Goal: Transaction & Acquisition: Purchase product/service

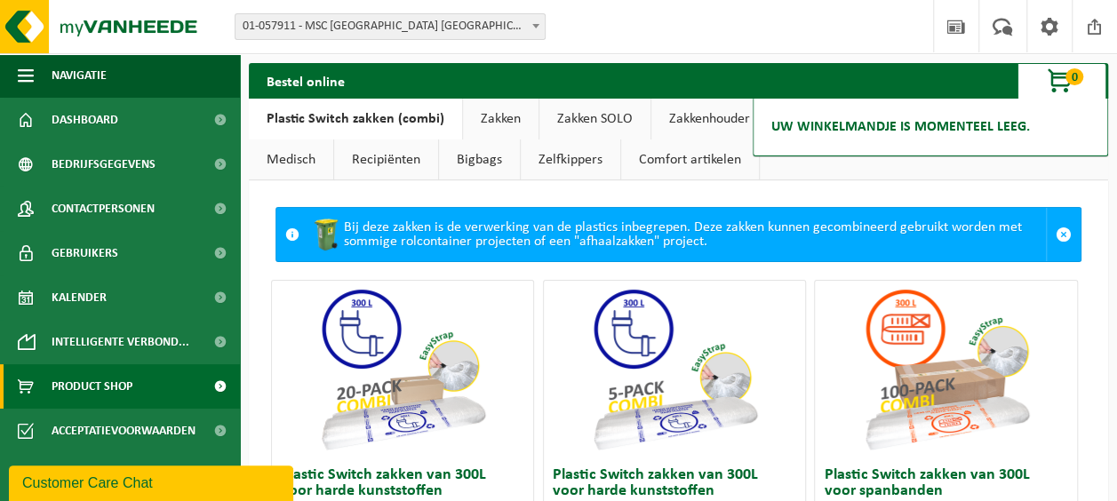
click at [1066, 79] on span "0" at bounding box center [1075, 76] width 18 height 17
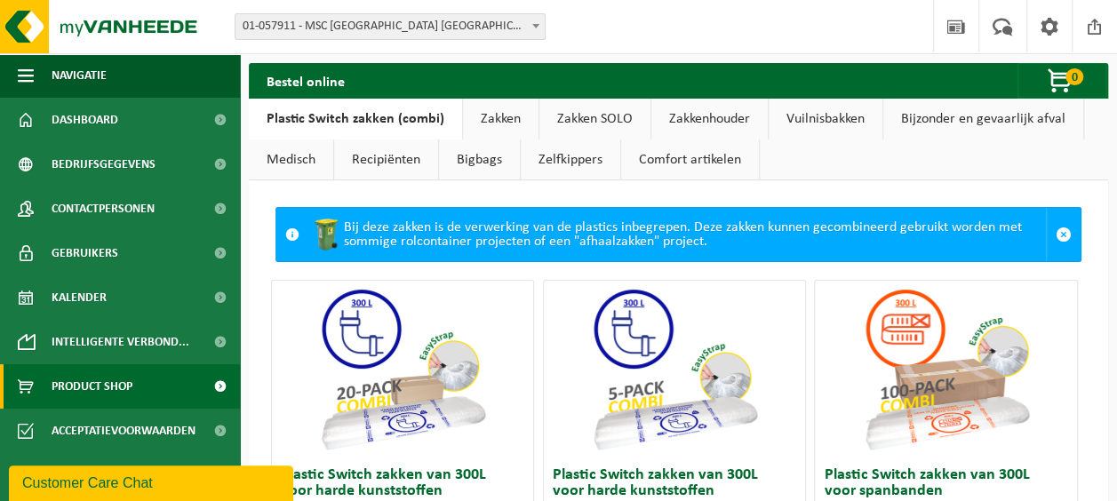
click at [1056, 234] on span at bounding box center [1064, 235] width 16 height 16
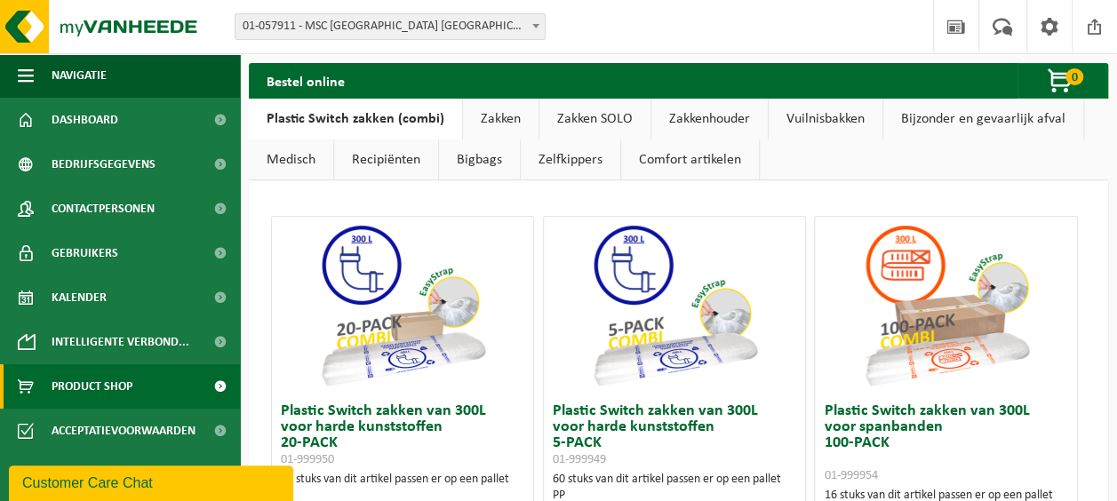
click at [497, 108] on link "Zakken" at bounding box center [501, 119] width 76 height 41
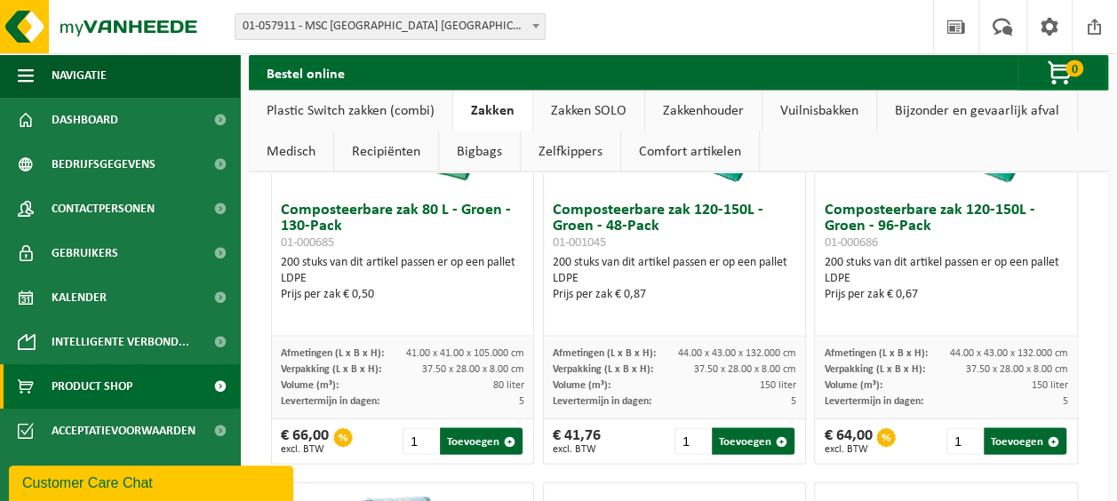
scroll to position [1688, 0]
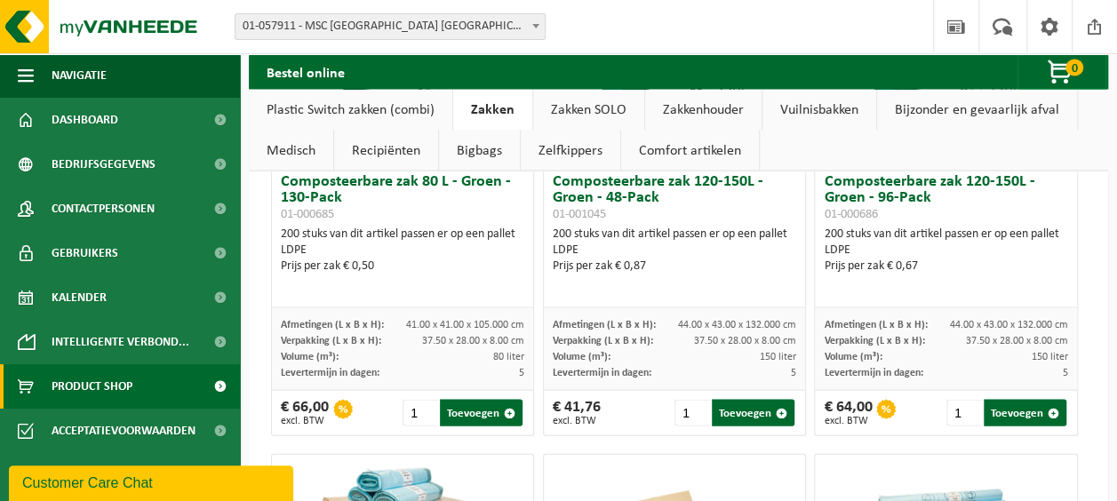
click at [1027, 412] on button "Toevoegen" at bounding box center [1025, 413] width 83 height 27
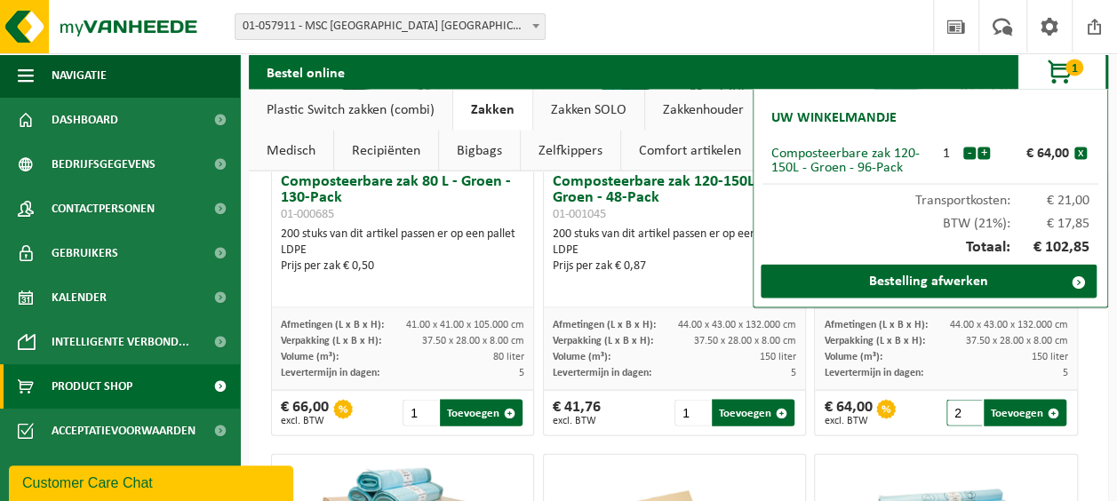
click at [956, 405] on input "2" at bounding box center [964, 413] width 36 height 27
click at [956, 405] on input "3" at bounding box center [964, 413] width 36 height 27
click at [956, 405] on input "4" at bounding box center [964, 413] width 36 height 27
click at [1007, 408] on button "Toevoegen" at bounding box center [1025, 413] width 83 height 27
type input "1"
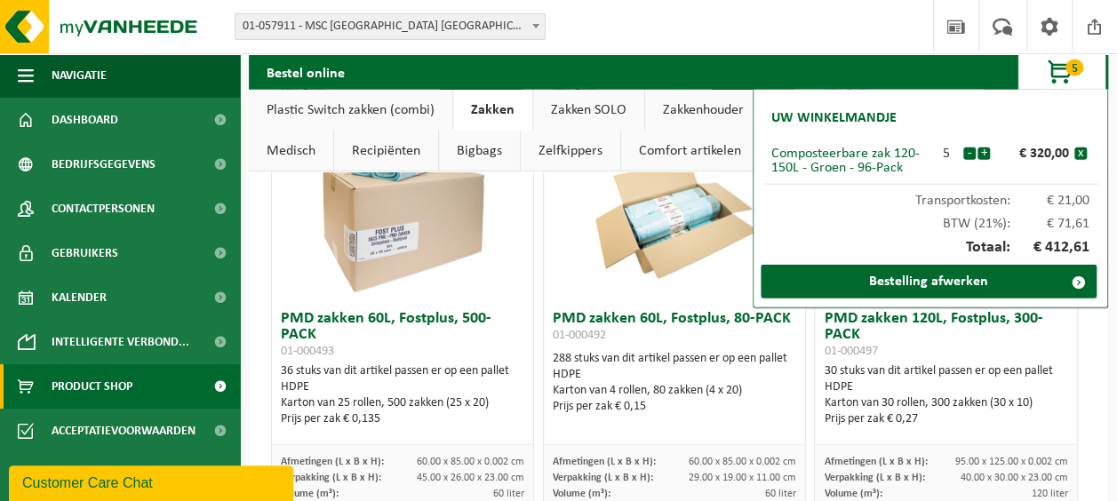
scroll to position [2044, 0]
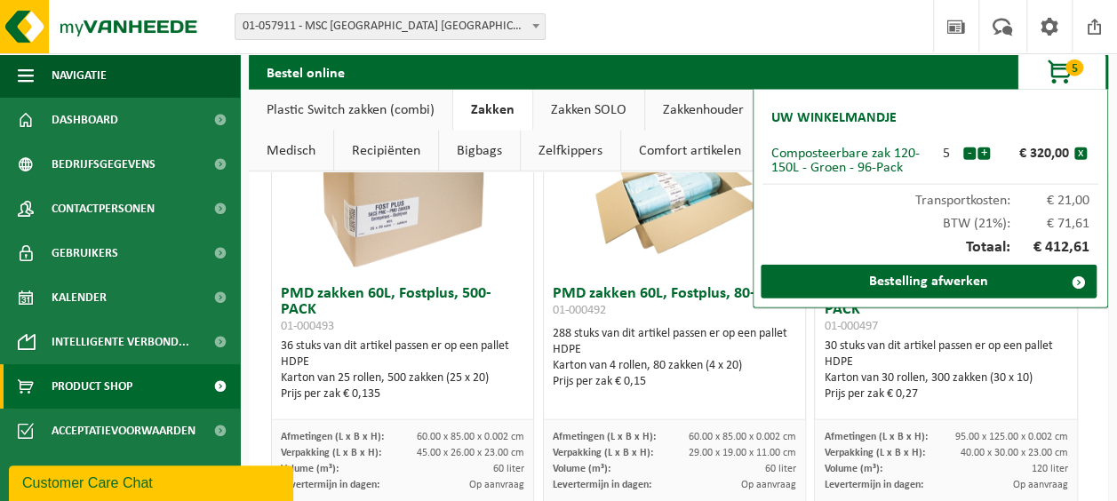
click at [1077, 69] on span "5" at bounding box center [1075, 68] width 18 height 17
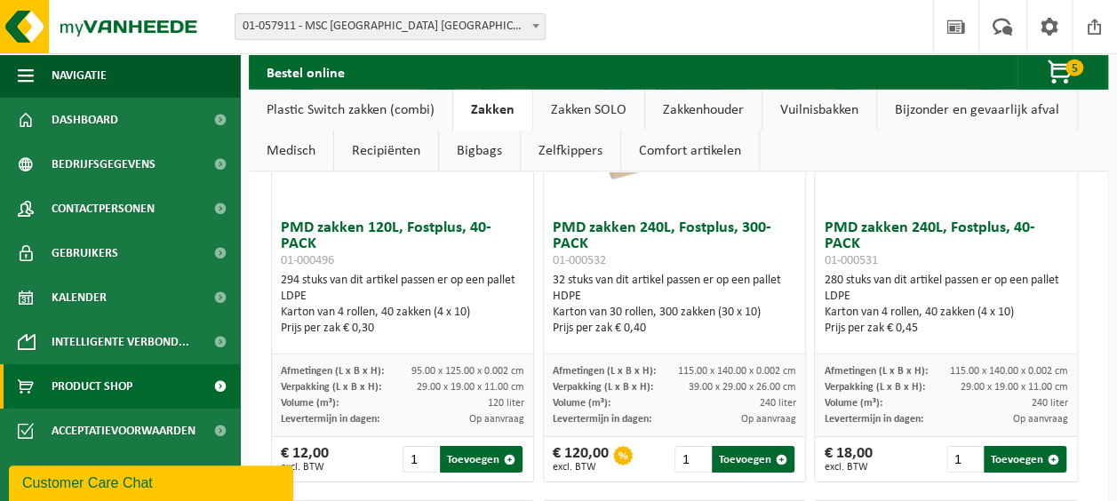
scroll to position [2666, 0]
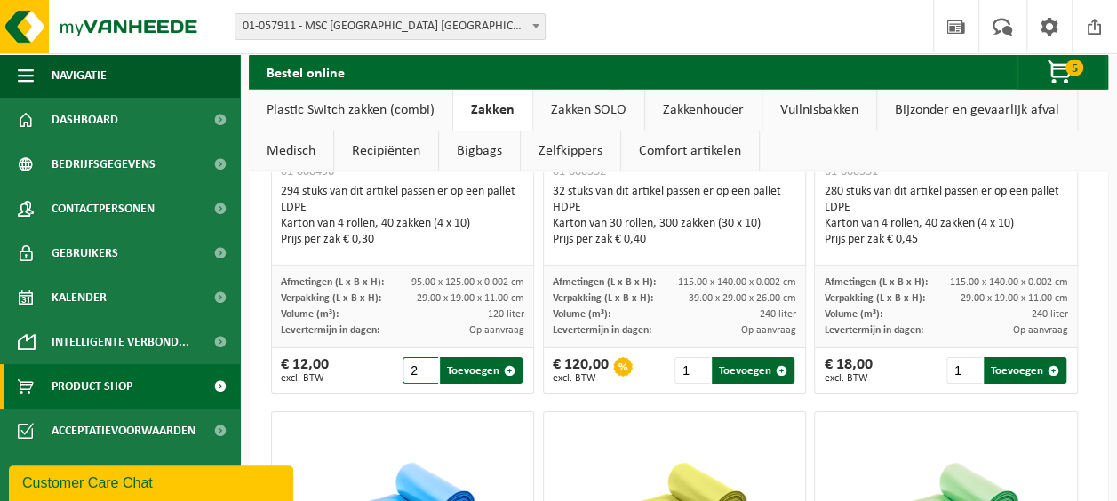
click at [424, 357] on input "2" at bounding box center [421, 370] width 36 height 27
click at [424, 357] on input "3" at bounding box center [421, 370] width 36 height 27
click at [424, 357] on input "4" at bounding box center [421, 370] width 36 height 27
click at [424, 357] on input "5" at bounding box center [421, 370] width 36 height 27
click at [424, 357] on input "6" at bounding box center [421, 370] width 36 height 27
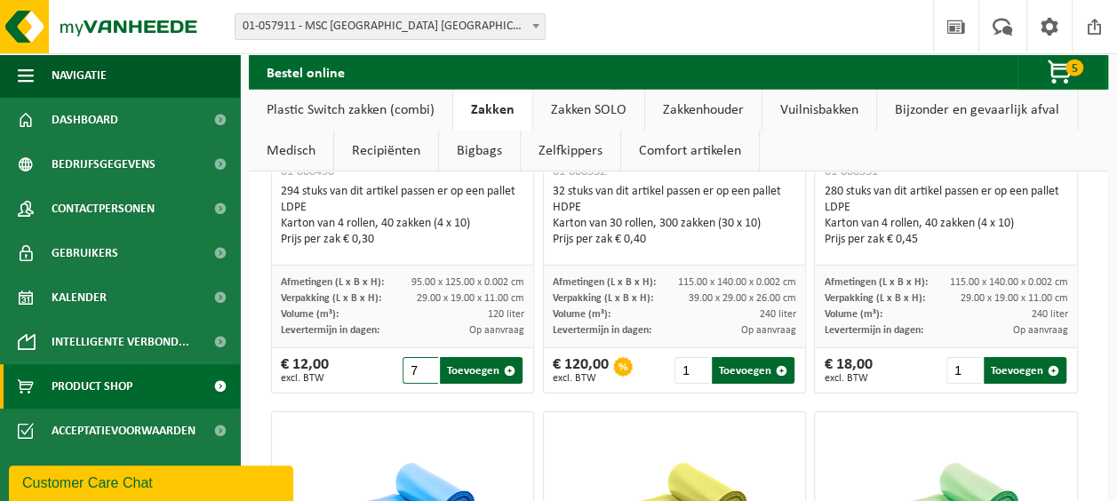
click at [424, 357] on input "7" at bounding box center [421, 370] width 36 height 27
click at [424, 357] on input "8" at bounding box center [421, 370] width 36 height 27
click at [424, 357] on input "9" at bounding box center [421, 370] width 36 height 27
click at [424, 357] on input "10" at bounding box center [421, 370] width 36 height 27
click at [491, 359] on button "Toevoegen" at bounding box center [481, 370] width 83 height 27
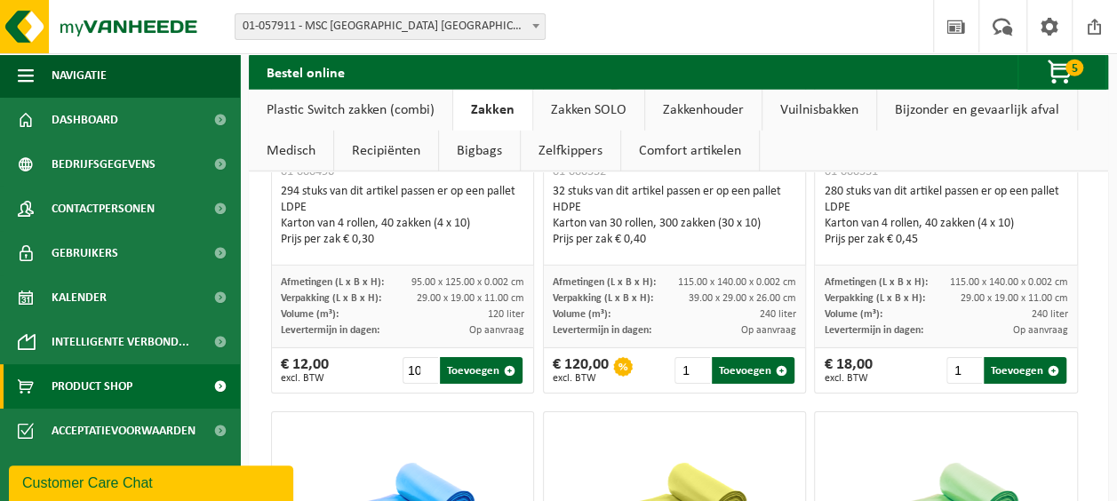
click at [1056, 76] on span "button" at bounding box center [1061, 73] width 89 height 36
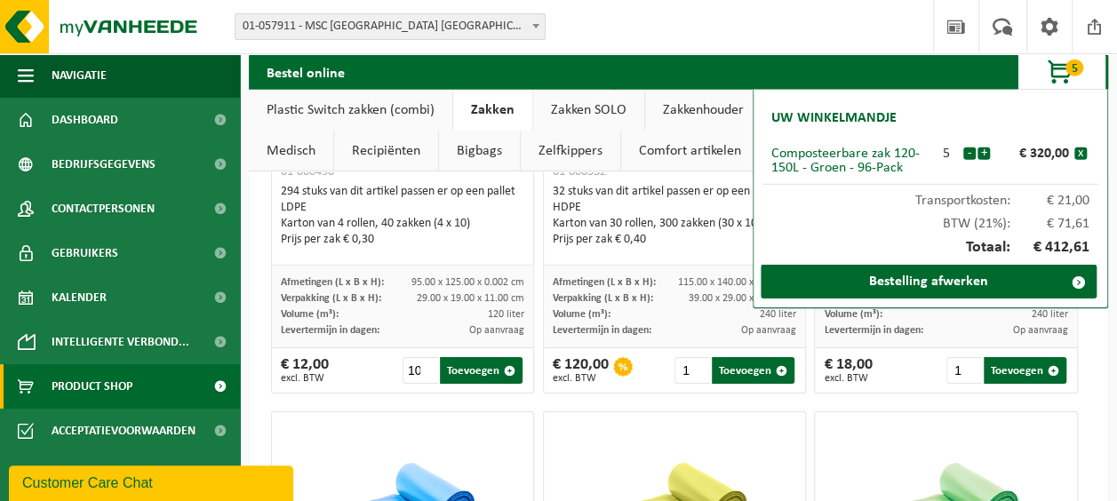
type input "1"
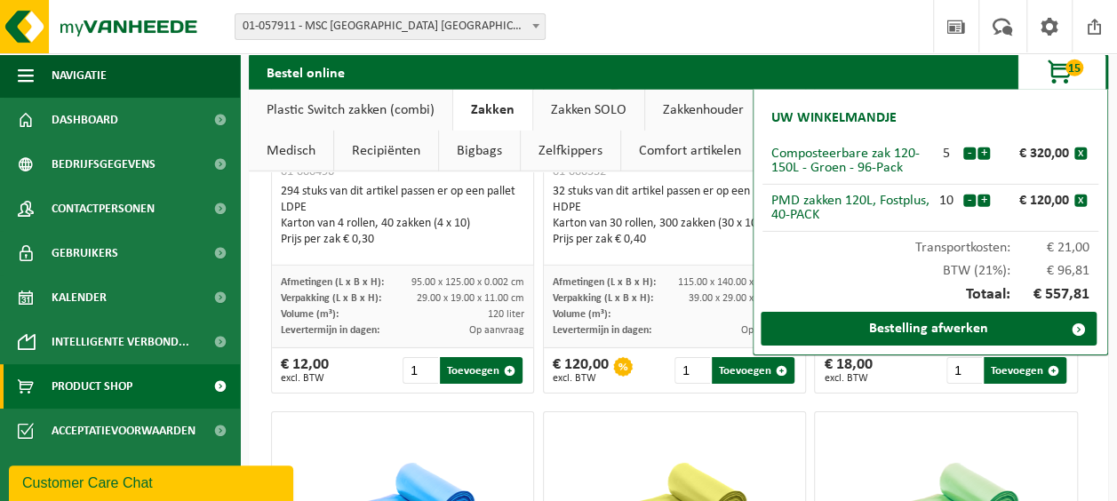
click at [946, 331] on link "Bestelling afwerken" at bounding box center [929, 329] width 336 height 34
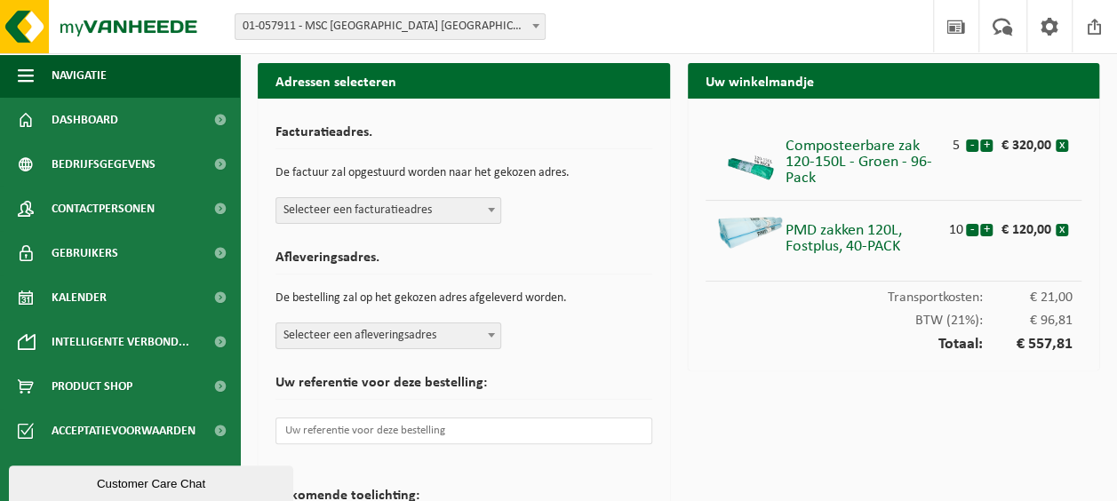
click at [407, 212] on span "Selecteer een facturatieadres" at bounding box center [388, 210] width 224 height 25
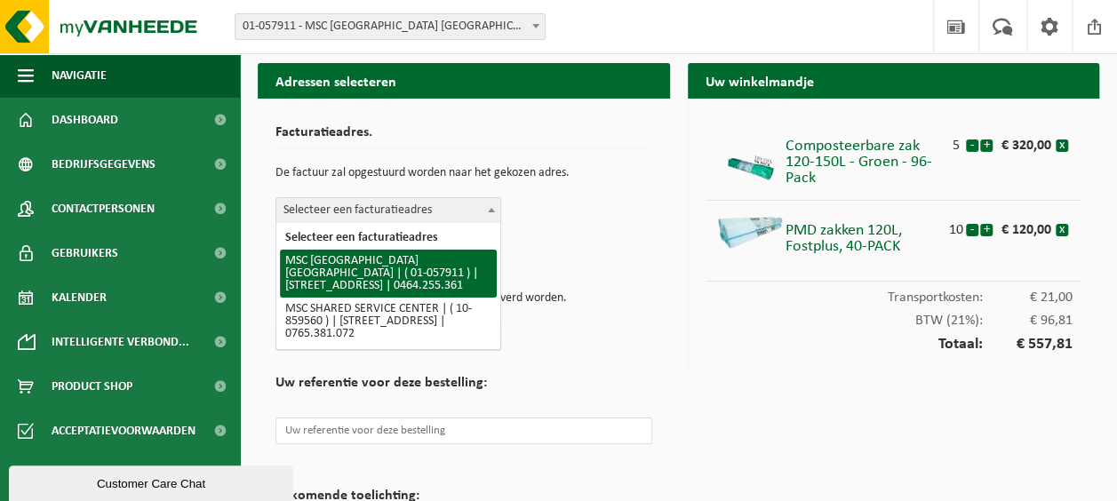
select select "353"
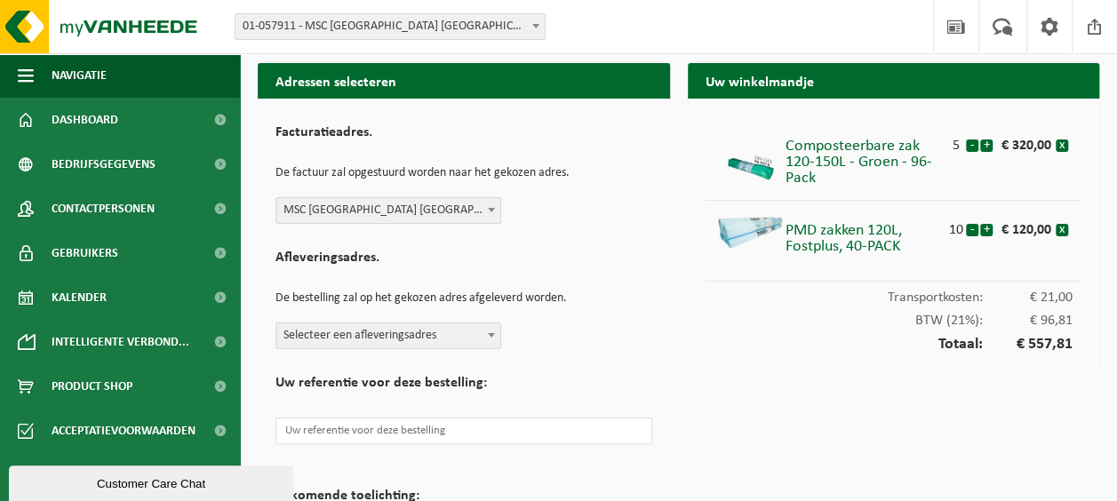
click at [395, 338] on span "Selecteer een afleveringsadres" at bounding box center [388, 335] width 224 height 25
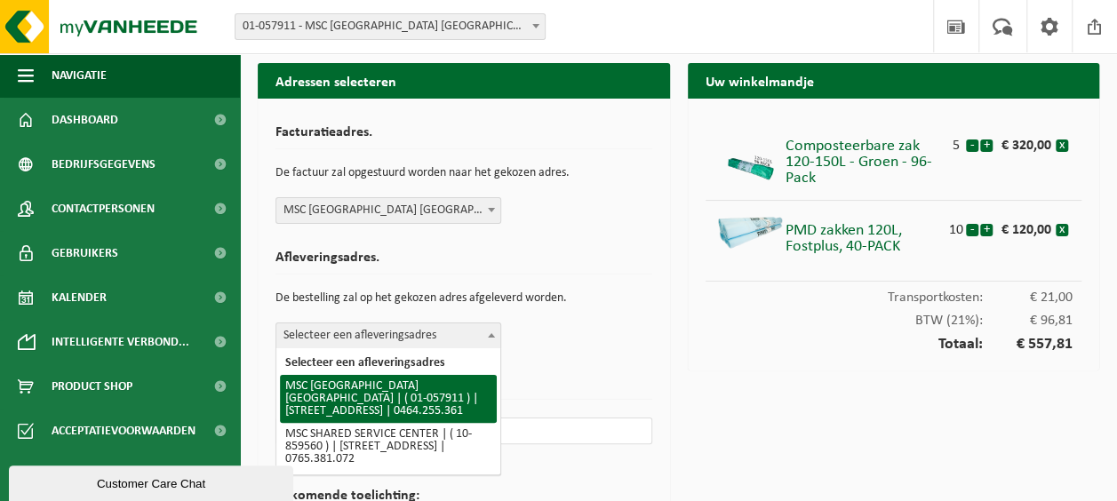
select select "353"
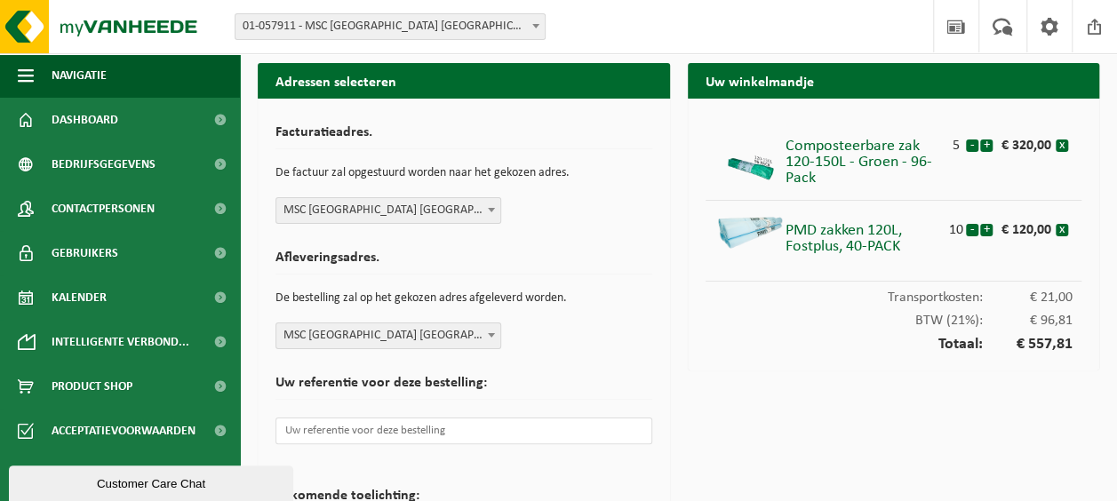
click at [584, 347] on div "Afleveringsadres. De bestelling zal op het gekozen adres afgeleverd worden. Sel…" at bounding box center [463, 296] width 377 height 108
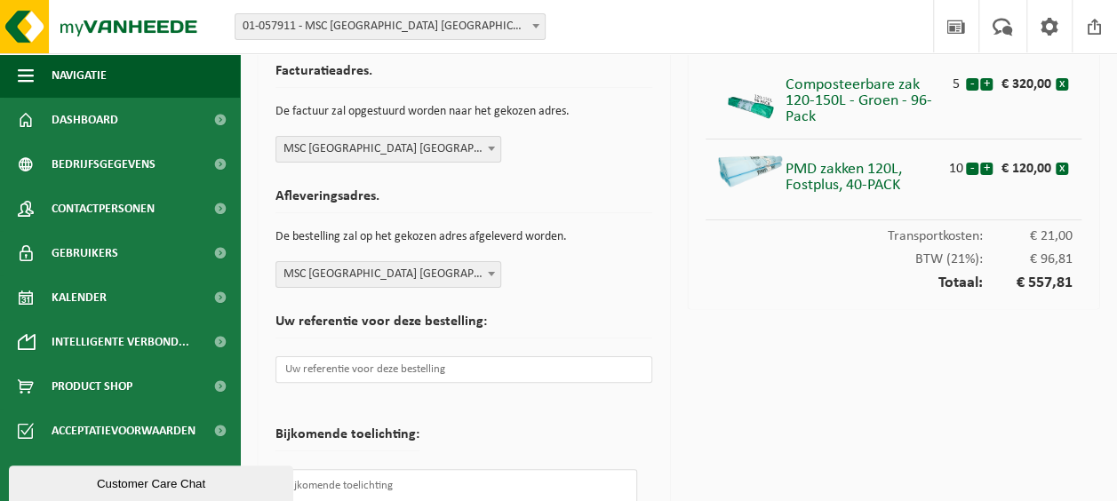
scroll to position [89, 0]
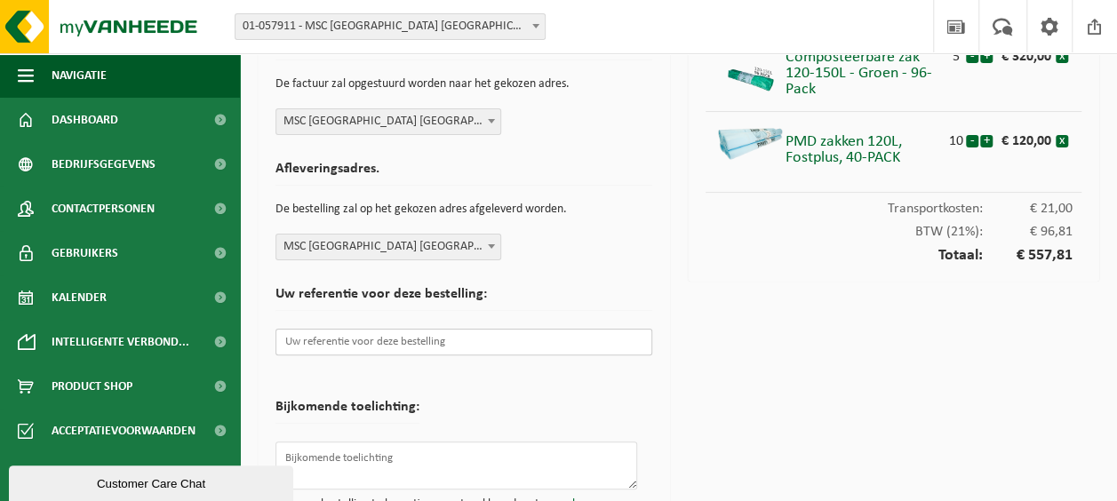
click at [539, 332] on input "text" at bounding box center [463, 342] width 377 height 27
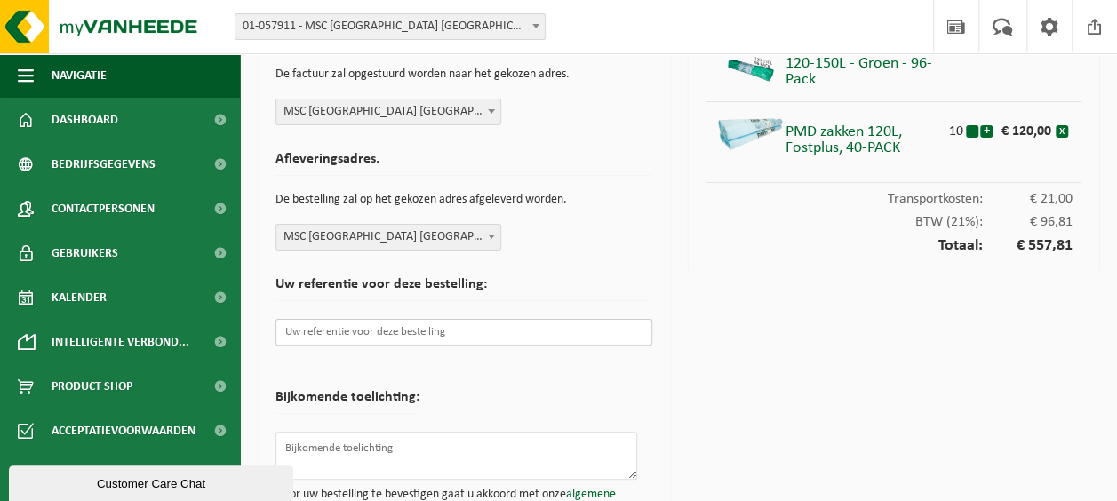
scroll to position [164, 0]
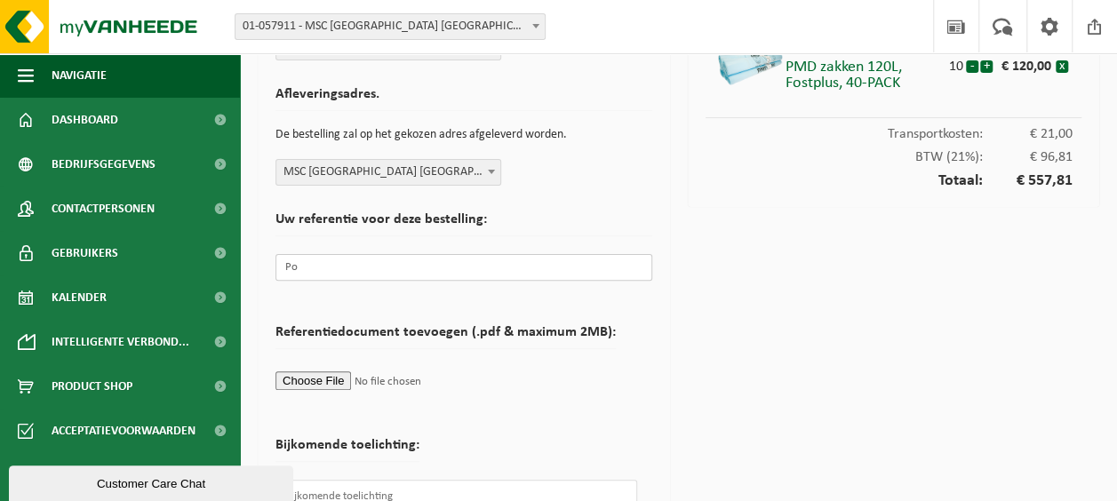
type input "Po"
click at [844, 228] on div "Uw winkelmandje Composteerbare zak 120-150L - Groen - 96-Pack 5 - + € 320,00 x …" at bounding box center [894, 258] width 430 height 717
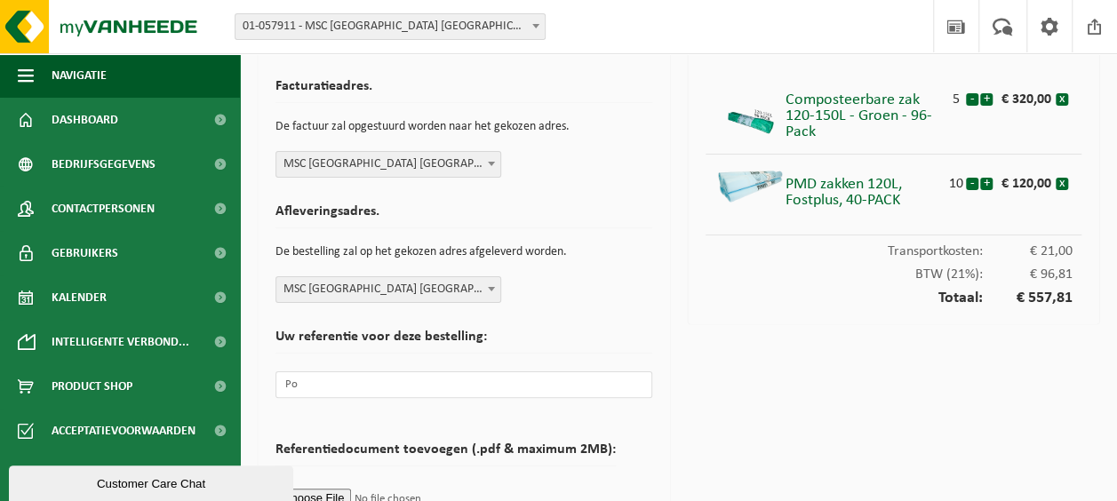
scroll to position [10, 0]
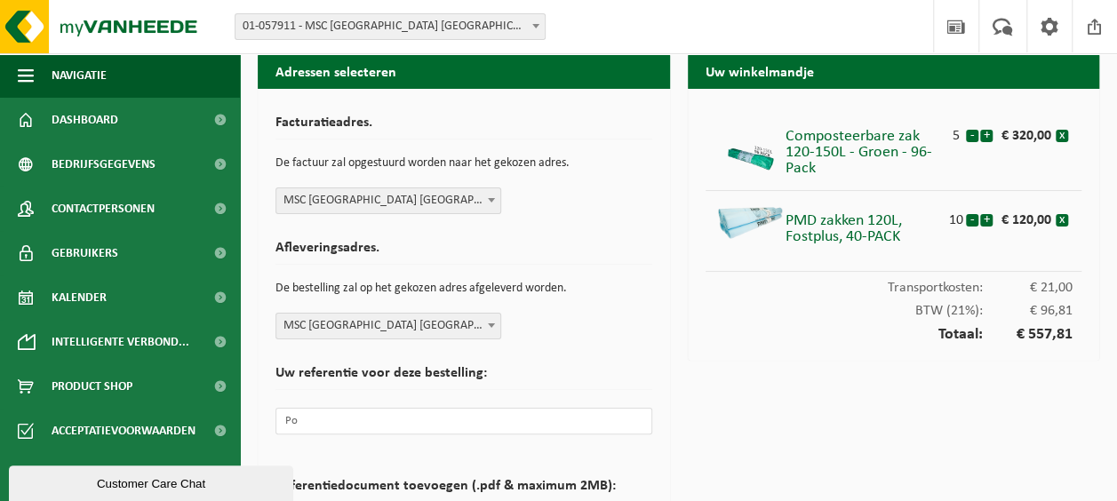
click at [826, 152] on div "Composteerbare zak 120-150L - Groen - 96-Pack" at bounding box center [867, 148] width 162 height 57
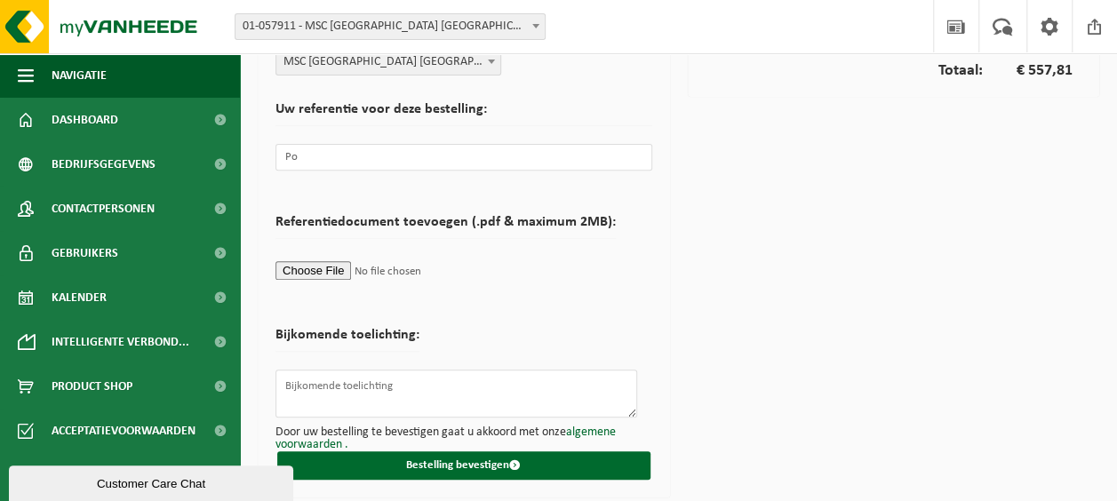
scroll to position [276, 0]
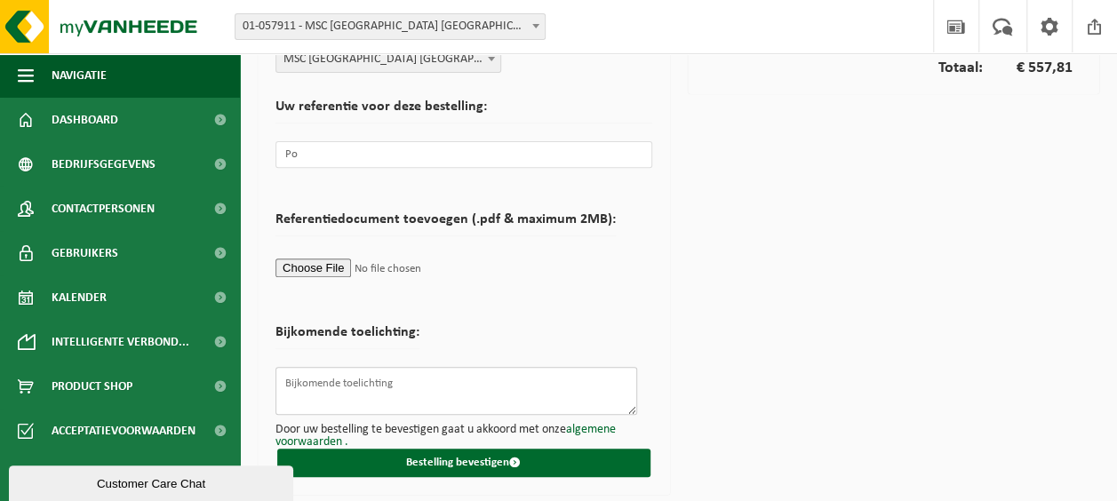
click at [502, 388] on textarea at bounding box center [456, 391] width 362 height 48
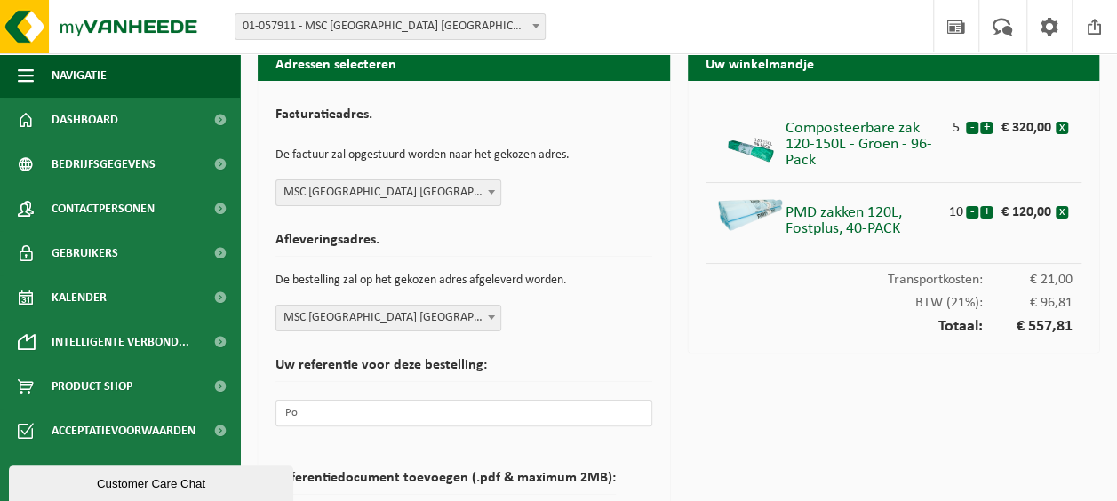
scroll to position [10, 0]
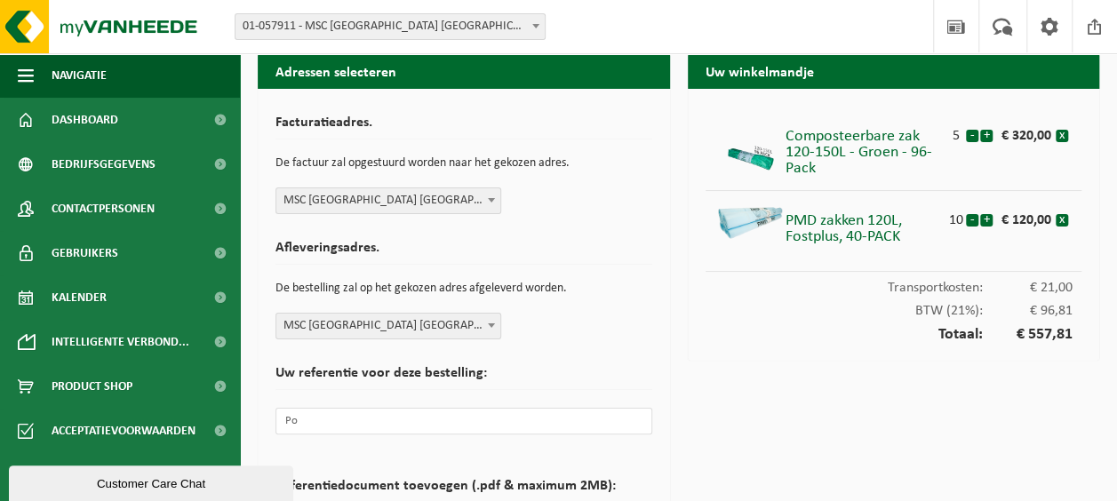
type textarea "aan te leveren ter attentie van Facility"
